Goal: Find specific page/section: Find specific page/section

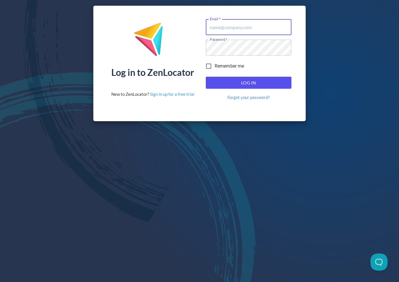
type input "[EMAIL_ADDRESS][DOMAIN_NAME]"
click at [234, 80] on span "Log In" at bounding box center [248, 82] width 73 height 7
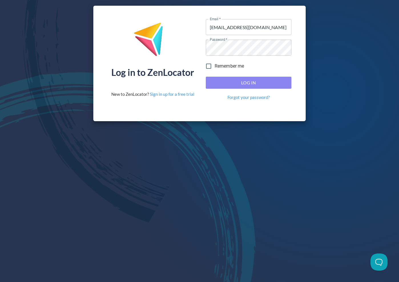
click at [267, 86] on span "Log In" at bounding box center [248, 82] width 73 height 7
click at [259, 80] on span "Log In" at bounding box center [248, 82] width 73 height 7
click at [250, 77] on button "Log In" at bounding box center [249, 83] width 86 height 12
click at [235, 84] on span "Log In" at bounding box center [248, 82] width 73 height 7
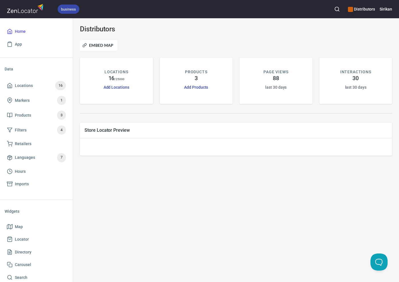
click at [360, 8] on h6 "Distributors" at bounding box center [361, 9] width 27 height 6
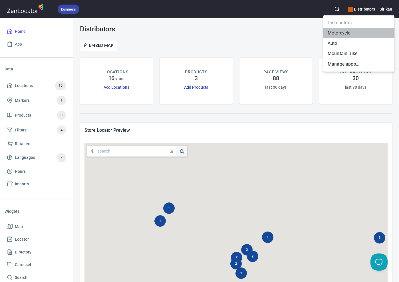
click at [346, 34] on li "Motorcycle" at bounding box center [358, 33] width 71 height 10
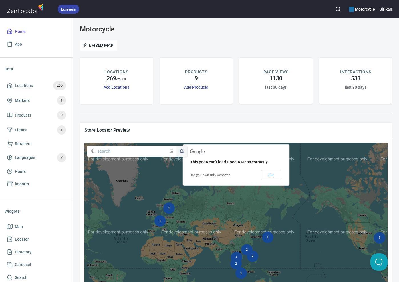
click at [257, 36] on div at bounding box center [289, 29] width 212 height 15
click at [339, 9] on icon "button" at bounding box center [338, 9] width 6 height 6
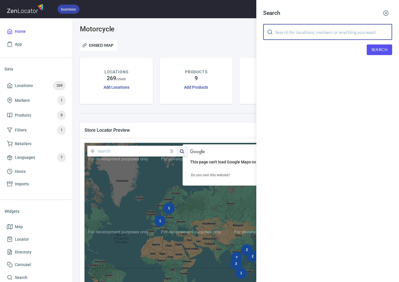
click at [309, 36] on input "text" at bounding box center [333, 32] width 117 height 16
paste input "汎洋 AMEURO"
type input "汎洋 AMEURO"
click at [375, 49] on span "Search" at bounding box center [379, 49] width 16 height 7
click at [294, 31] on input "汎洋 AMEURO" at bounding box center [333, 32] width 117 height 16
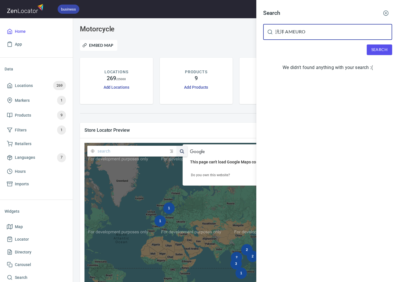
click at [384, 13] on icon "button" at bounding box center [386, 13] width 6 height 6
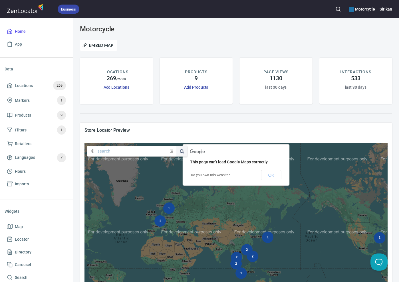
click at [210, 38] on div "Embed Map" at bounding box center [235, 45] width 319 height 18
